Goal: Information Seeking & Learning: Learn about a topic

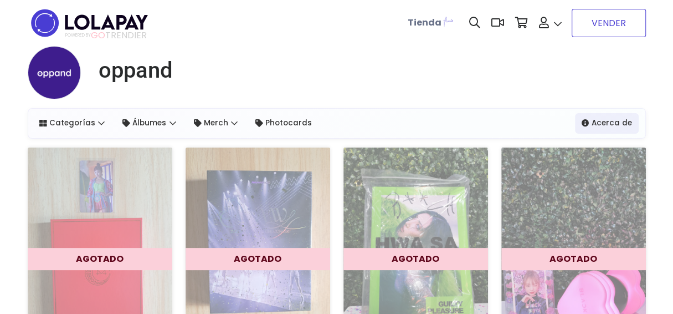
click at [594, 25] on link "VENDER" at bounding box center [609, 23] width 74 height 28
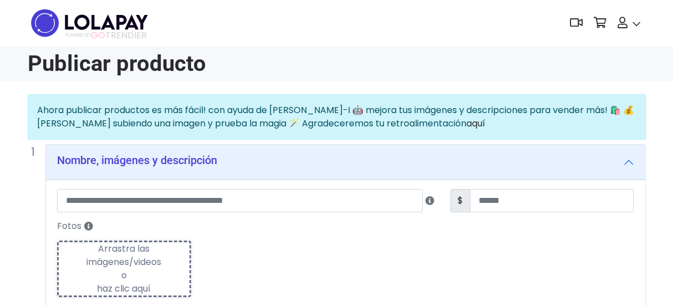
click at [119, 25] on img at bounding box center [90, 23] width 124 height 35
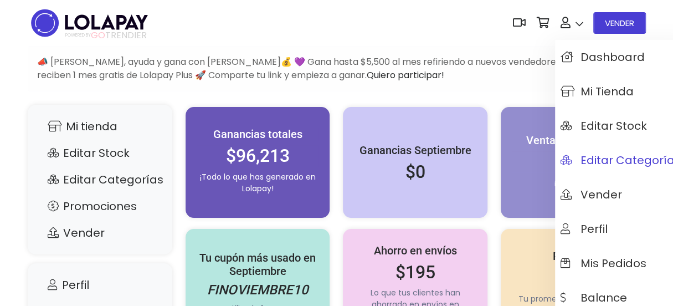
click at [582, 158] on span "Editar Categorías" at bounding box center [621, 160] width 120 height 12
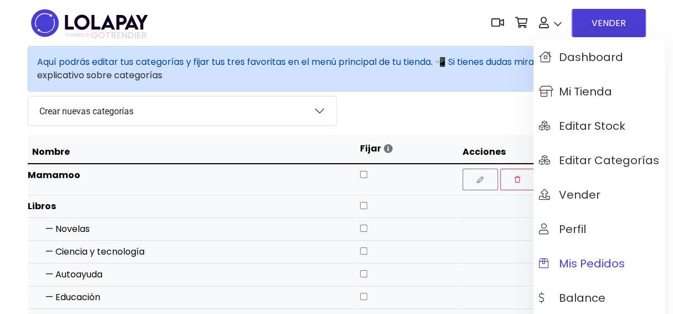
click at [576, 262] on span "Mis pedidos" at bounding box center [582, 263] width 86 height 12
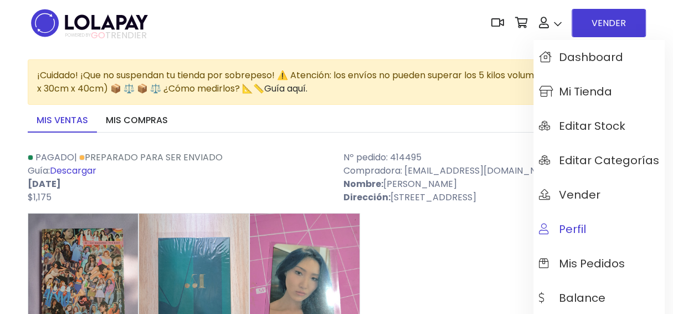
scroll to position [55, 0]
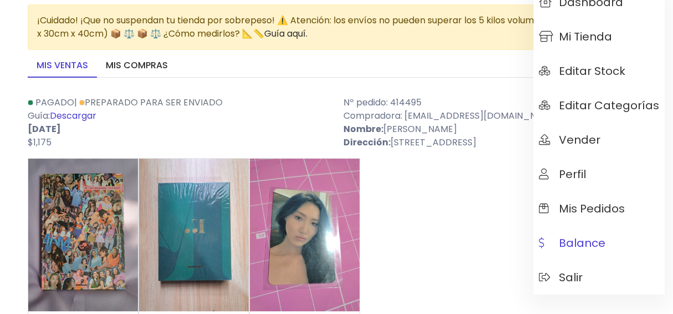
click at [595, 245] on span "Balance" at bounding box center [572, 243] width 67 height 12
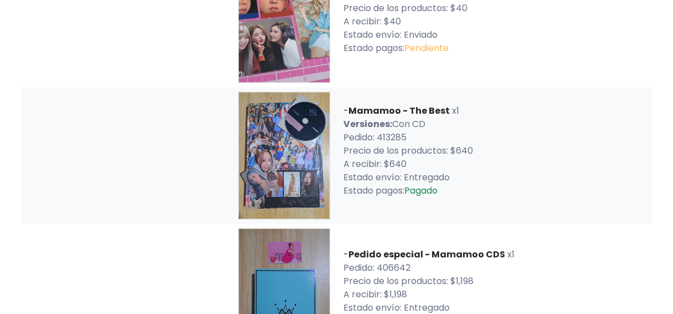
scroll to position [954, 0]
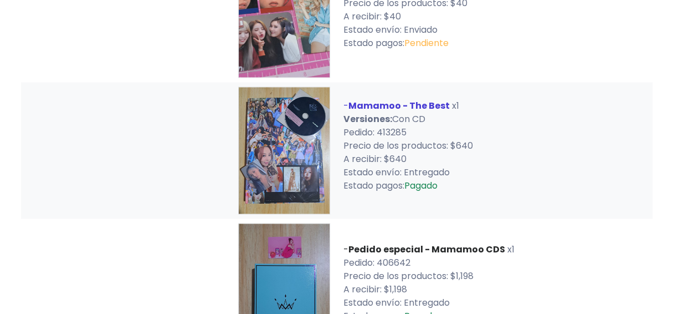
click at [432, 112] on b "Mamamoo - The Best" at bounding box center [399, 105] width 101 height 13
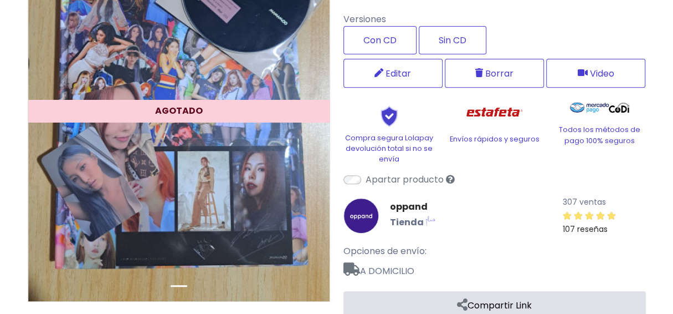
scroll to position [132, 0]
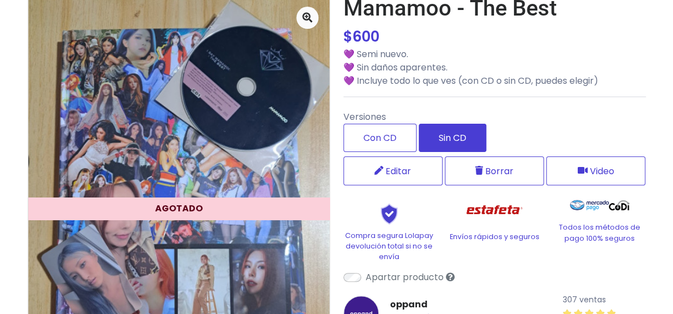
click at [462, 146] on label "Sin CD" at bounding box center [453, 138] width 68 height 28
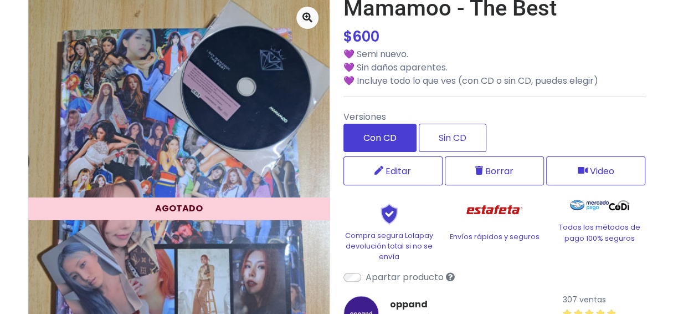
click at [401, 140] on label "Con CD" at bounding box center [380, 138] width 73 height 28
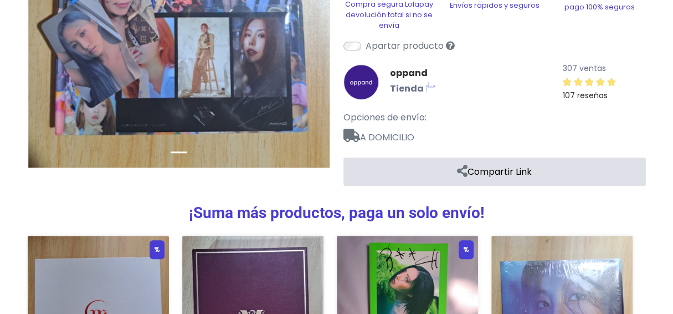
scroll to position [0, 0]
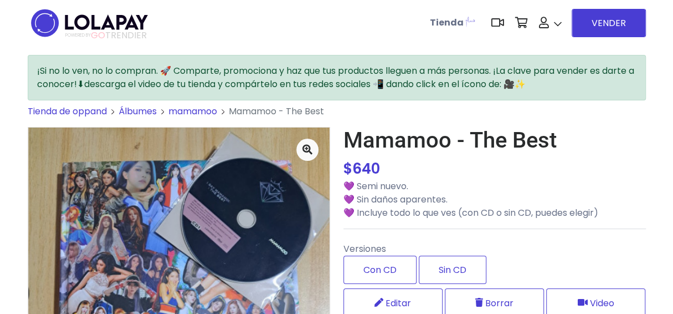
click at [116, 33] on span "POWERED BY GO TRENDIER" at bounding box center [105, 35] width 81 height 10
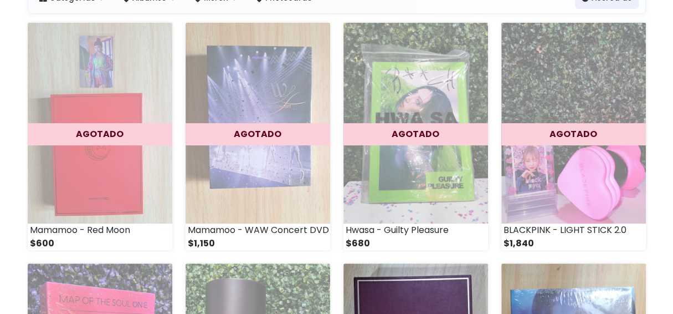
scroll to position [55, 0]
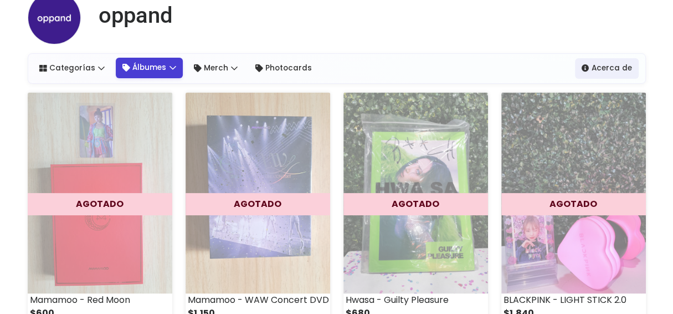
click at [151, 64] on link "Álbumes" at bounding box center [149, 68] width 67 height 20
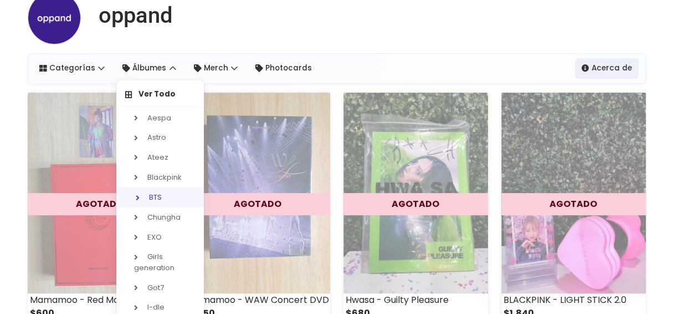
scroll to position [111, 0]
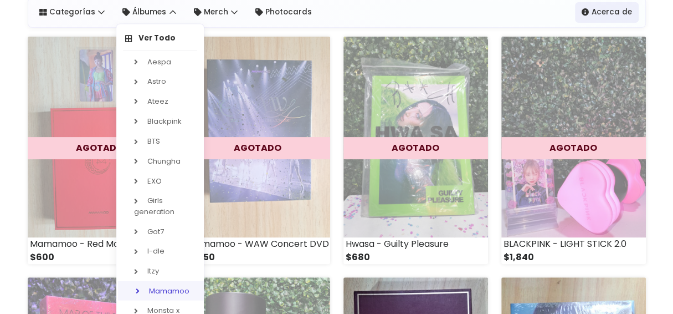
click at [164, 289] on link "Mamamoo" at bounding box center [162, 290] width 88 height 20
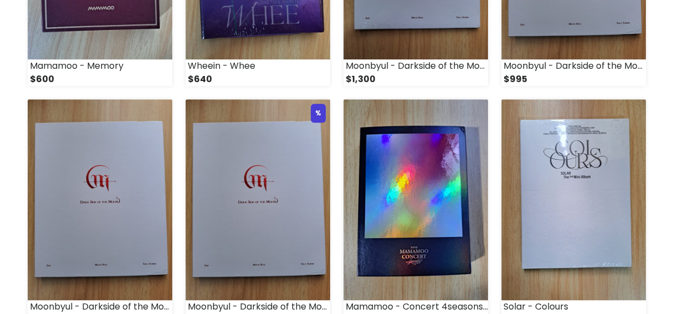
scroll to position [327, 0]
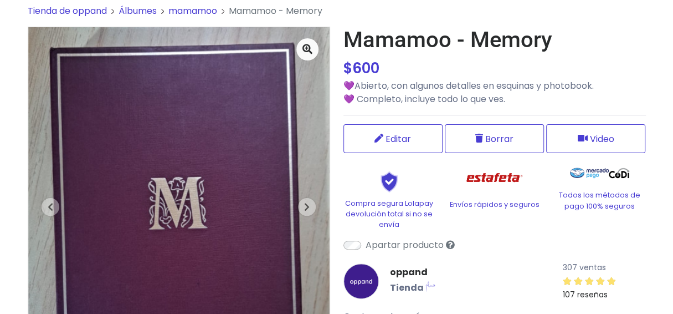
scroll to position [166, 0]
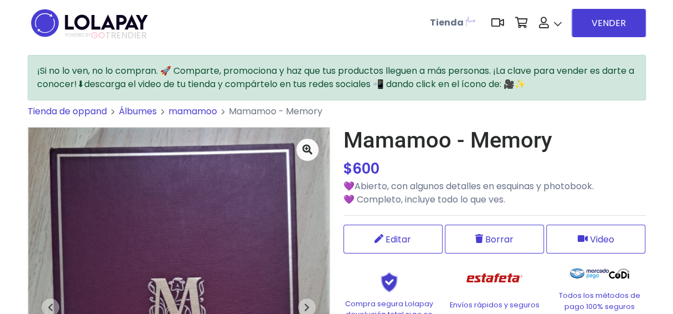
click at [112, 35] on span "POWERED BY GO TRENDIER" at bounding box center [105, 35] width 81 height 10
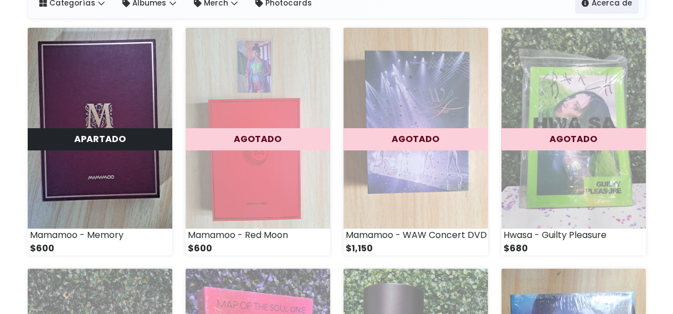
scroll to position [13, 0]
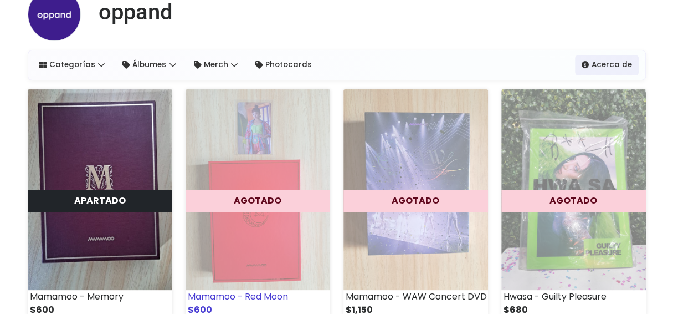
scroll to position [17, 0]
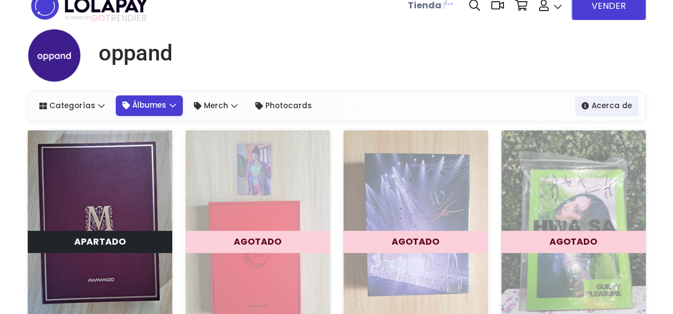
click at [150, 109] on link "Álbumes" at bounding box center [149, 105] width 67 height 20
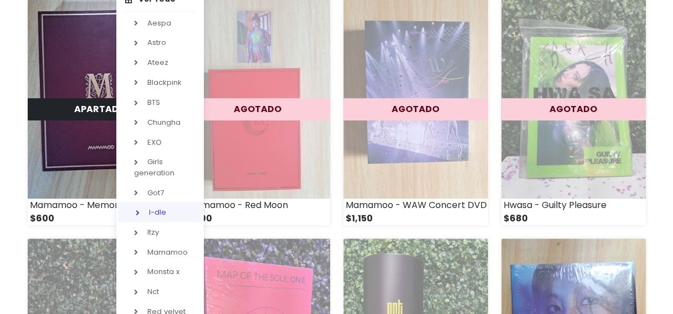
scroll to position [166, 0]
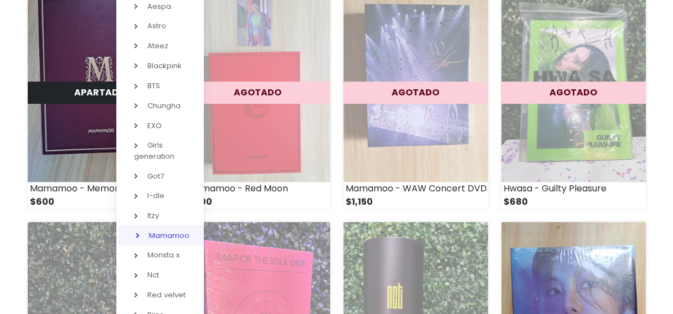
click at [167, 231] on link "Mamamoo" at bounding box center [162, 235] width 88 height 20
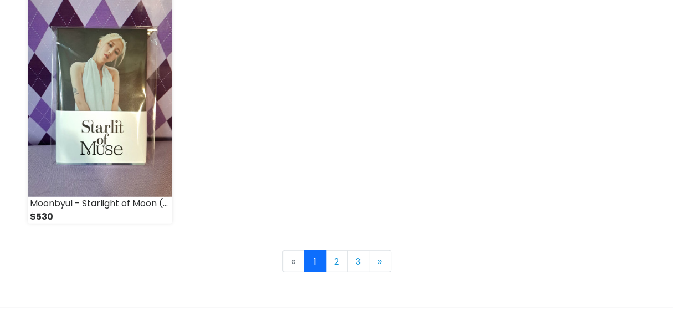
scroll to position [1643, 0]
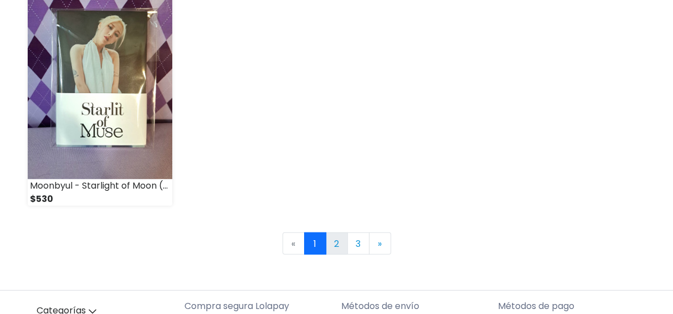
click at [345, 246] on link "2" at bounding box center [337, 243] width 22 height 22
click at [343, 247] on link "2" at bounding box center [337, 243] width 22 height 22
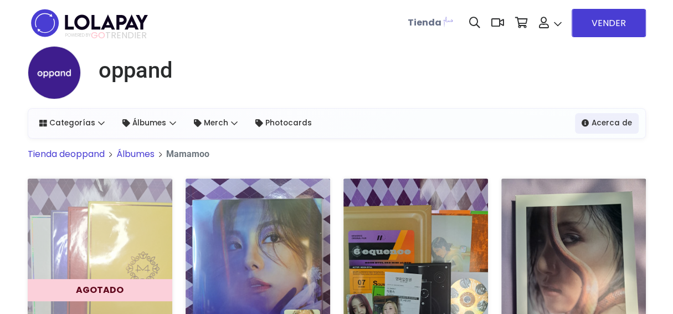
click at [473, 74] on div "oppand" at bounding box center [337, 77] width 619 height 62
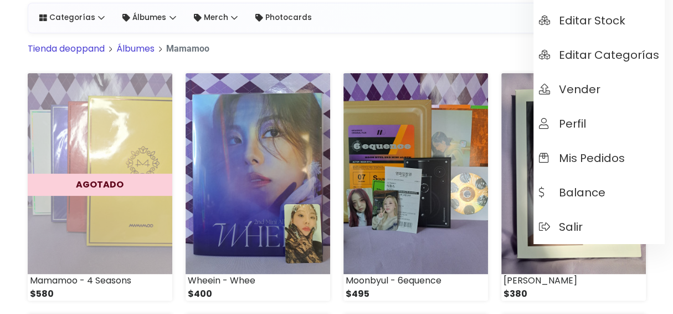
scroll to position [166, 0]
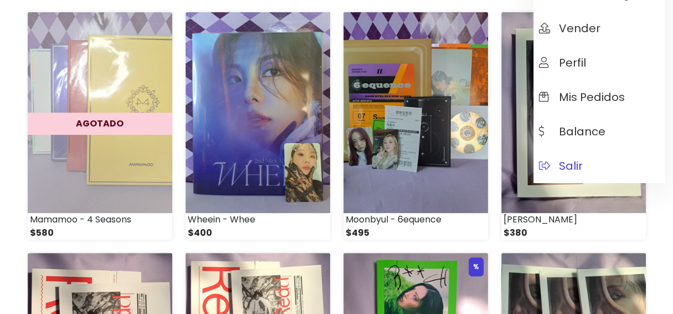
click at [568, 160] on span "Salir" at bounding box center [561, 166] width 44 height 12
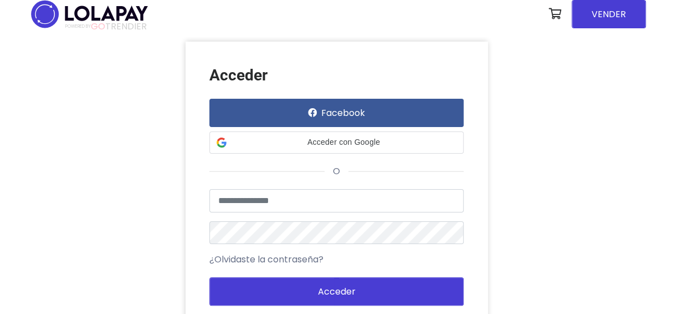
scroll to position [111, 0]
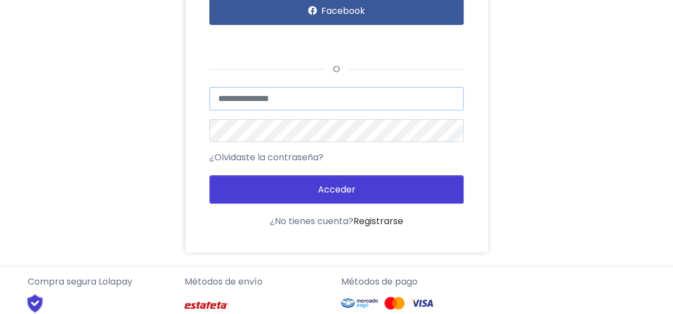
click at [292, 104] on input "text" at bounding box center [337, 98] width 254 height 23
type input "**********"
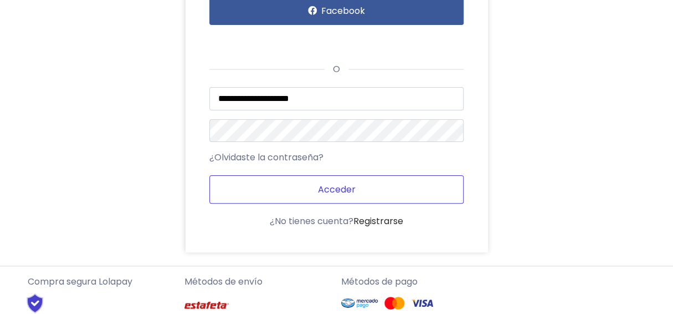
click at [320, 193] on button "Acceder" at bounding box center [337, 189] width 254 height 28
